Goal: Find contact information: Find contact information

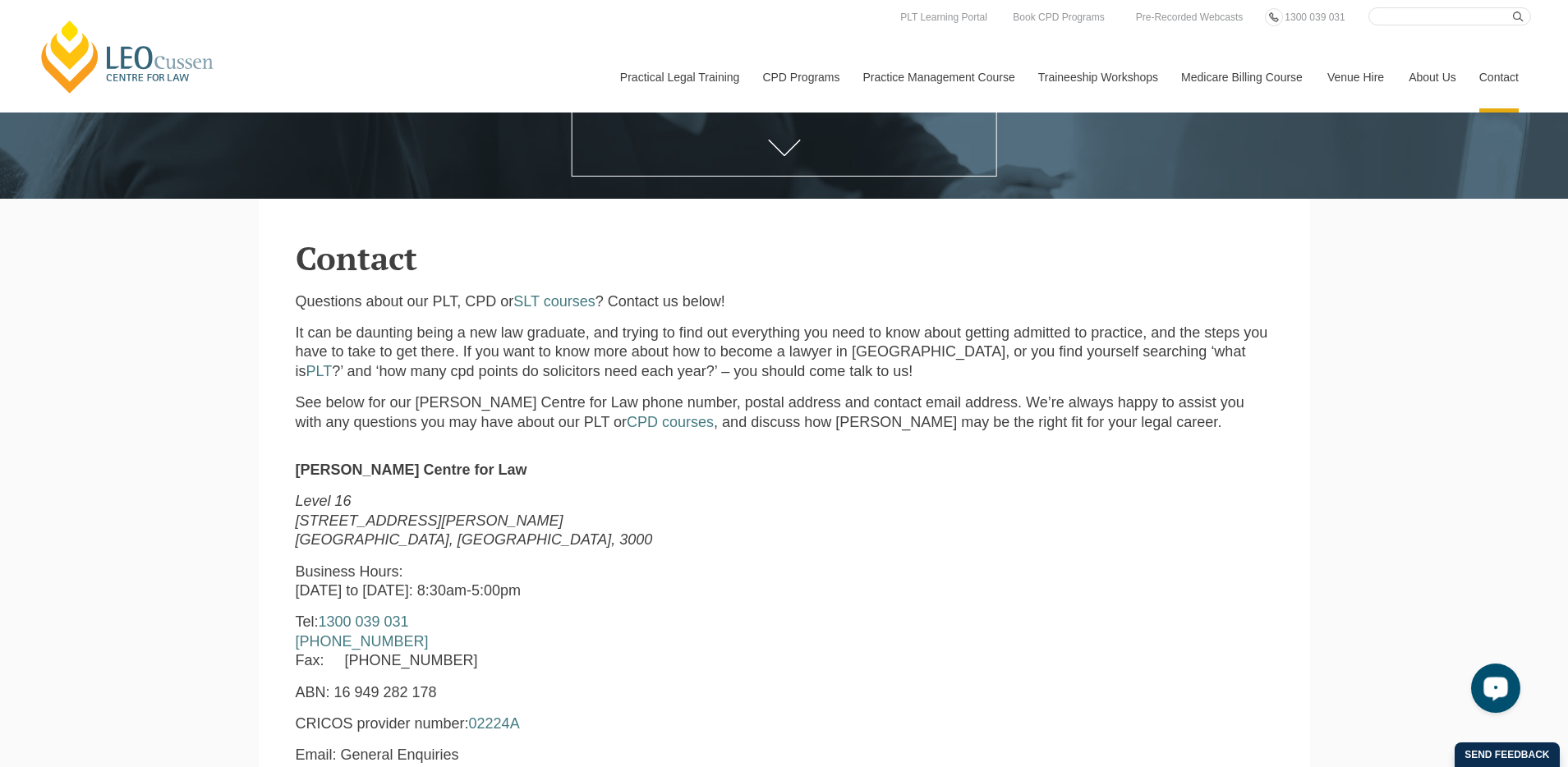
click at [1503, 688] on div "Open LiveChat chat widget" at bounding box center [1495, 688] width 28 height 28
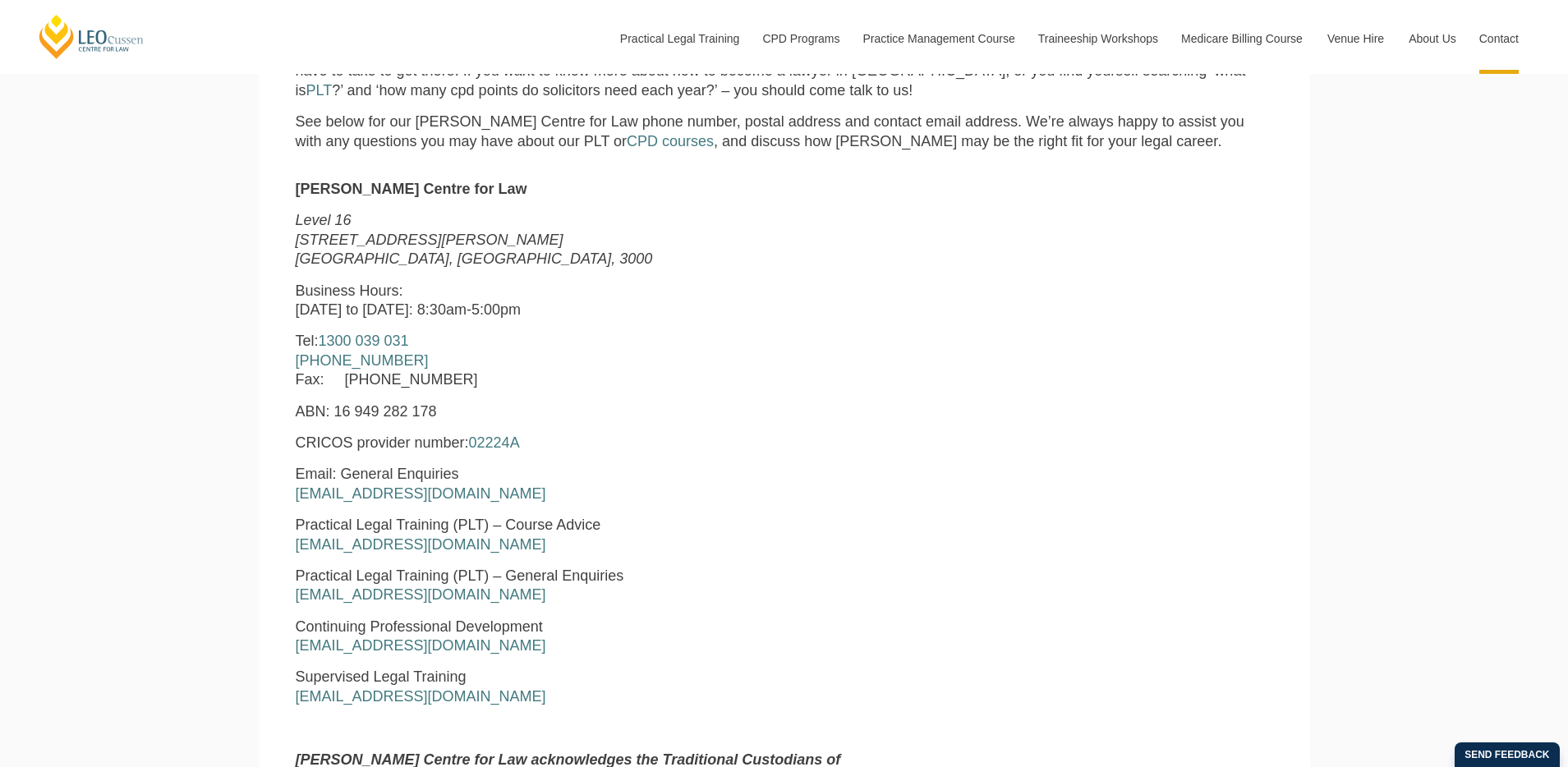
scroll to position [675, 0]
click at [1495, 685] on icon "Open LiveChat chat widget" at bounding box center [1496, 688] width 16 height 10
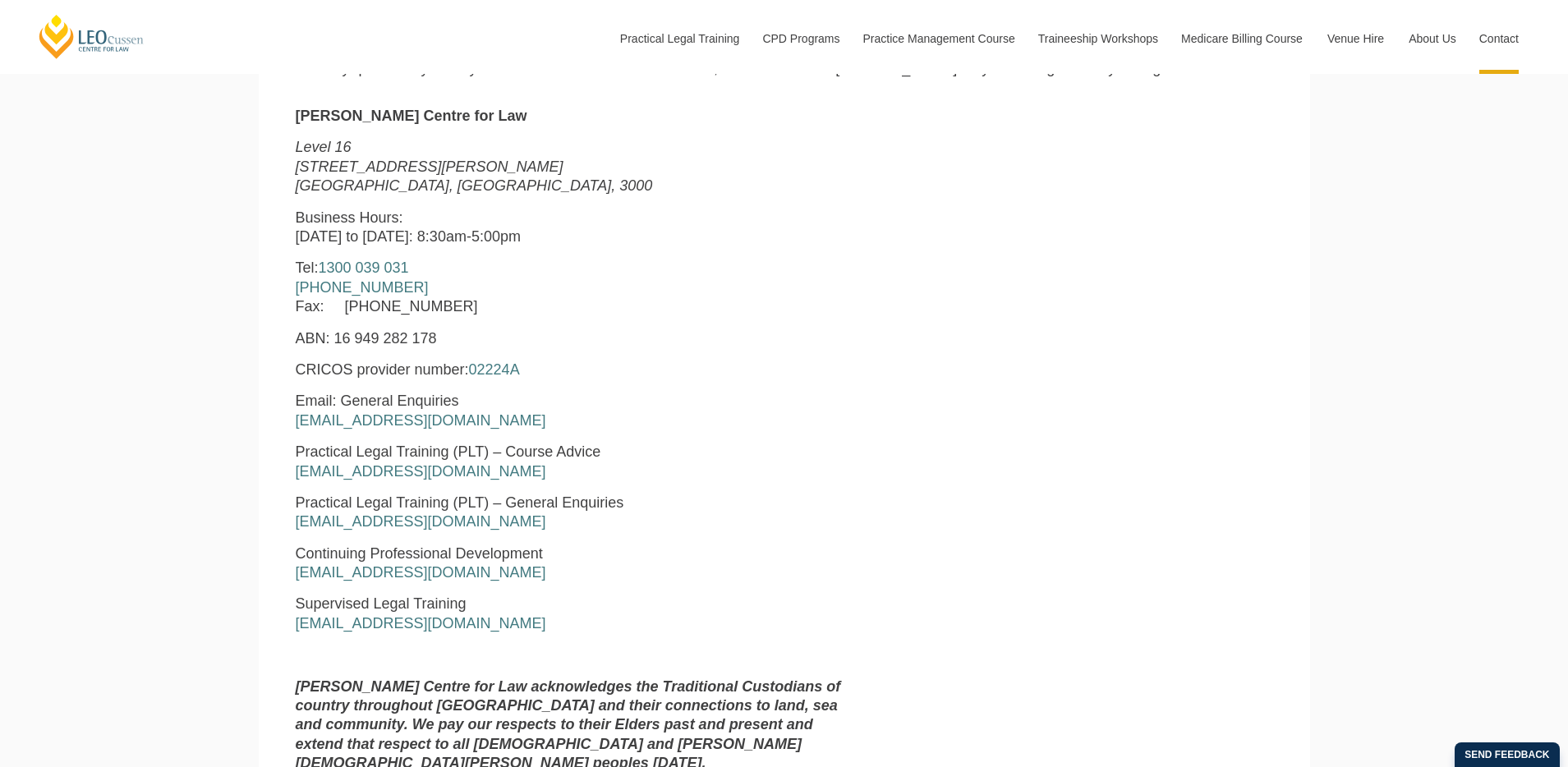
scroll to position [1931, 0]
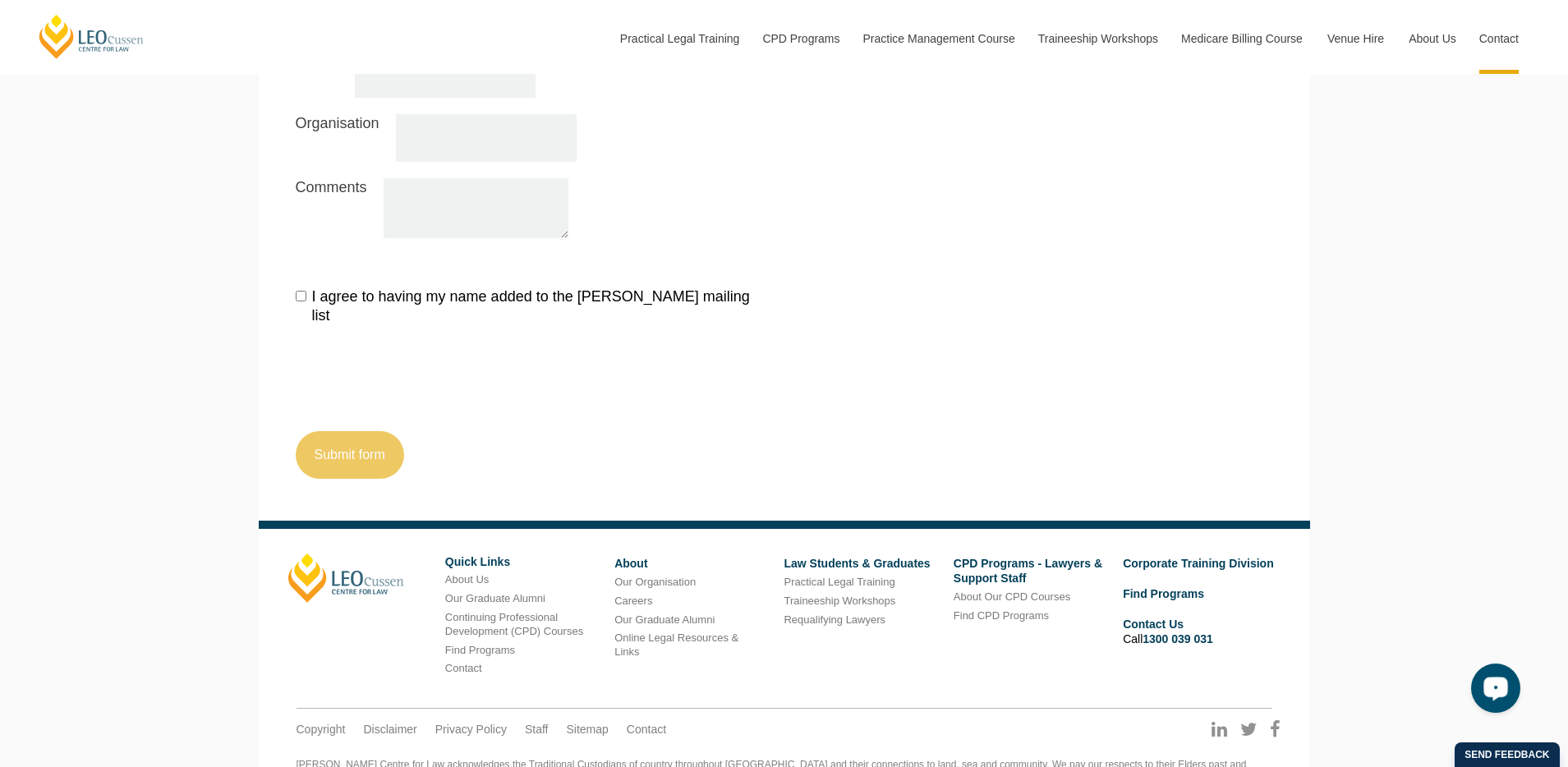
click at [1491, 675] on div "Open LiveChat chat widget" at bounding box center [1495, 688] width 28 height 28
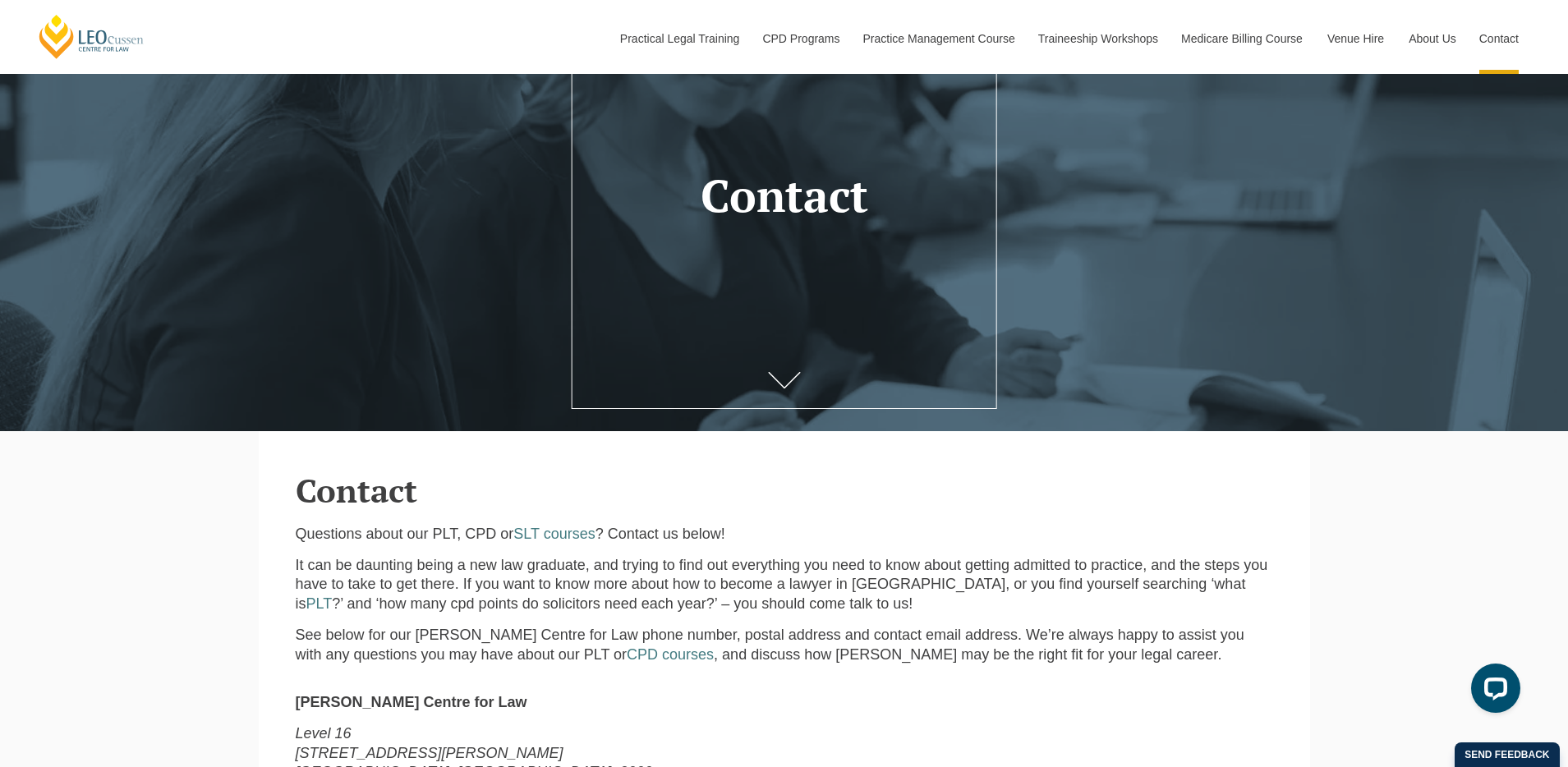
scroll to position [697, 0]
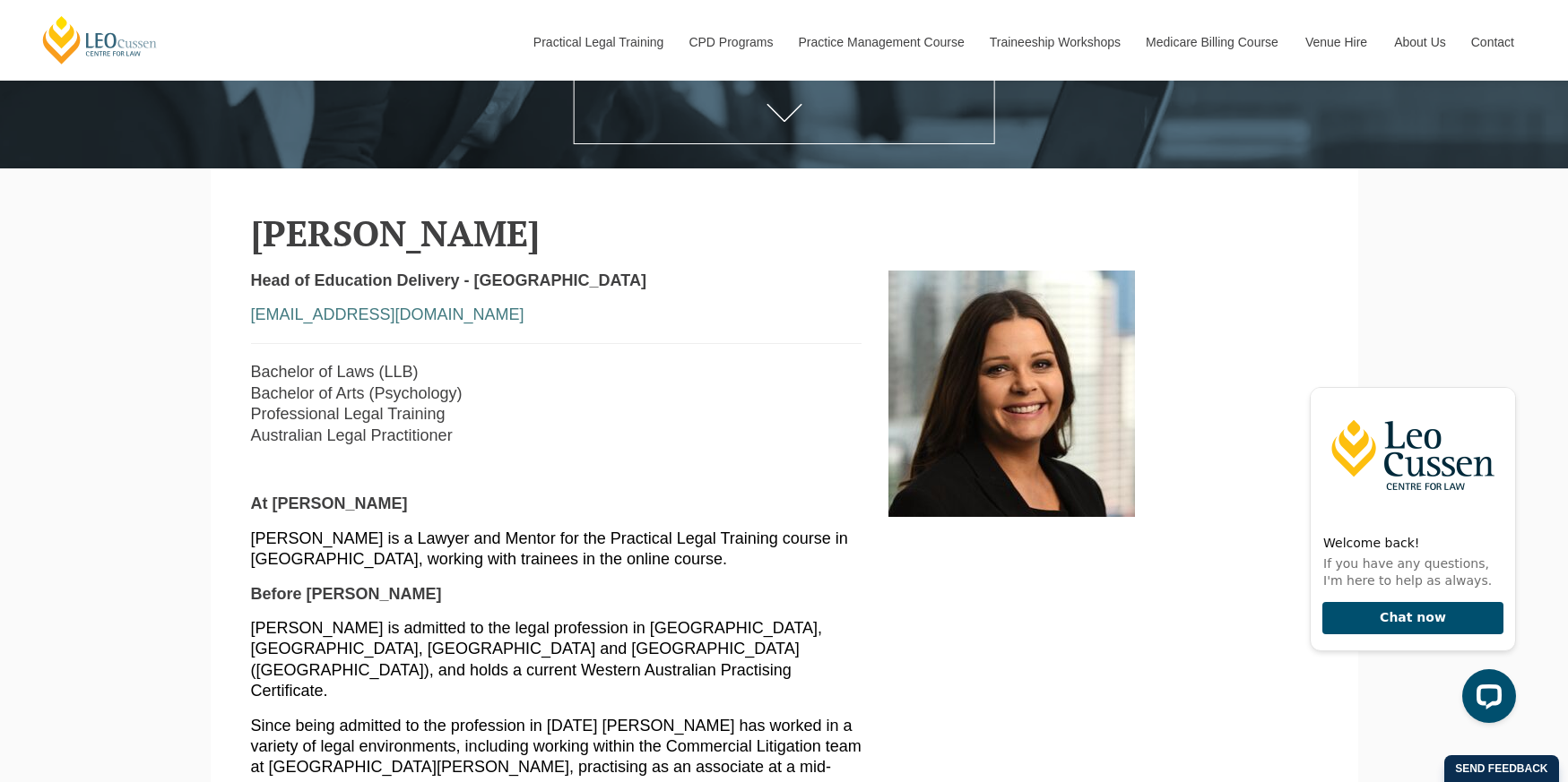
scroll to position [439, 0]
